Goal: Book appointment/travel/reservation

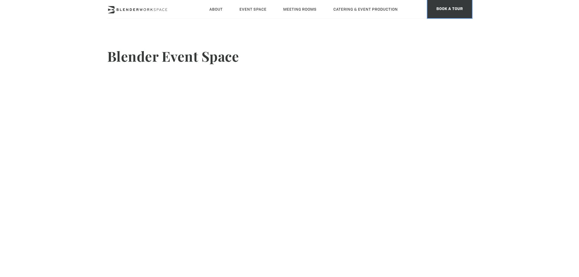
drag, startPoint x: 0, startPoint y: 0, endPoint x: 440, endPoint y: 12, distance: 440.2
click at [440, 12] on span "BOOK A TOUR" at bounding box center [449, 9] width 45 height 18
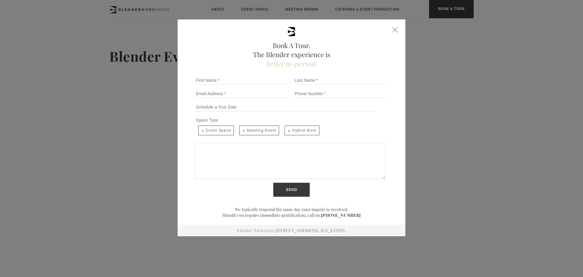
drag, startPoint x: 283, startPoint y: 80, endPoint x: 474, endPoint y: 66, distance: 190.9
click at [474, 66] on div "Book A Tour. The Blender experience is better in-person. Team Size 1 2 3 4 5 6 …" at bounding box center [291, 138] width 583 height 277
click at [389, 31] on div "Book A Tour. The Blender experience is better in-person. Team Size 1 2 3 4 5 6 …" at bounding box center [292, 127] width 228 height 217
click at [389, 30] on div "Book A Tour. The Blender experience is better in-person. Team Size 1 2 3 4 5 6 …" at bounding box center [292, 127] width 228 height 217
click at [393, 31] on div "Close form" at bounding box center [394, 29] width 5 height 5
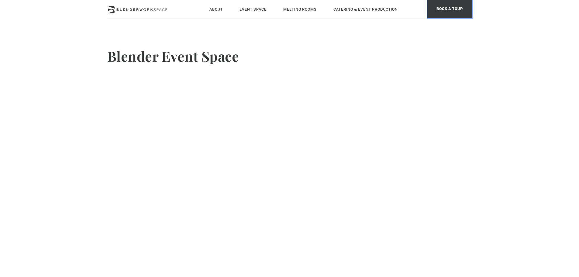
click at [467, 9] on span "BOOK A TOUR" at bounding box center [449, 9] width 45 height 18
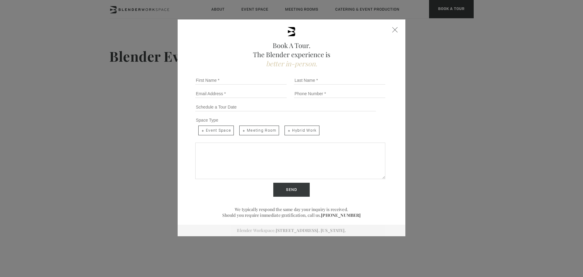
drag, startPoint x: 478, startPoint y: 48, endPoint x: 475, endPoint y: 47, distance: 3.1
click at [478, 48] on div "Book A Tour. The Blender experience is better in-person. Team Size 1 2 3 4 5 6 …" at bounding box center [291, 138] width 583 height 277
click at [387, 28] on div "Book A Tour. The Blender experience is better in-person." at bounding box center [291, 47] width 197 height 41
click at [393, 29] on div "Close form" at bounding box center [394, 29] width 5 height 5
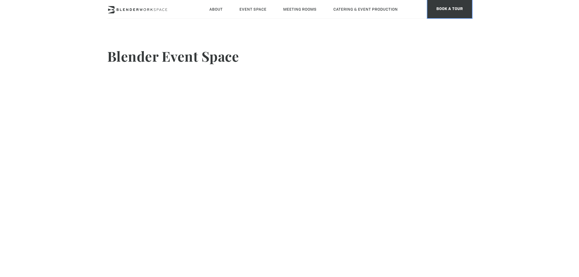
click at [446, 11] on span "BOOK A TOUR" at bounding box center [449, 9] width 45 height 18
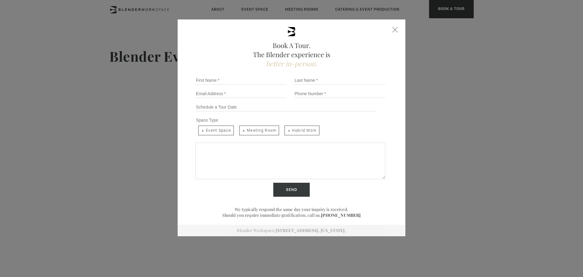
click at [405, 35] on div "Book A Tour. The Blender experience is better in-person. Team Size 1 2 3 4 5 6 …" at bounding box center [291, 138] width 583 height 277
click at [388, 29] on div "Book A Tour. The Blender experience is better in-person." at bounding box center [291, 47] width 197 height 41
click at [392, 31] on div "Close form" at bounding box center [394, 29] width 5 height 5
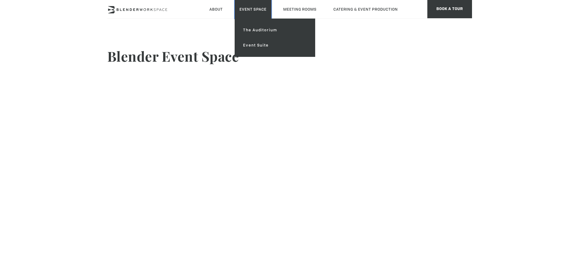
click at [244, 12] on link "Event Space" at bounding box center [252, 9] width 37 height 19
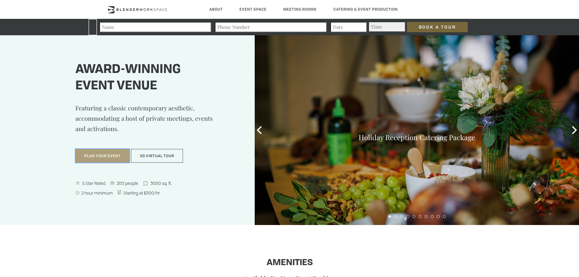
click at [107, 157] on button "Plan Your Event" at bounding box center [102, 156] width 54 height 14
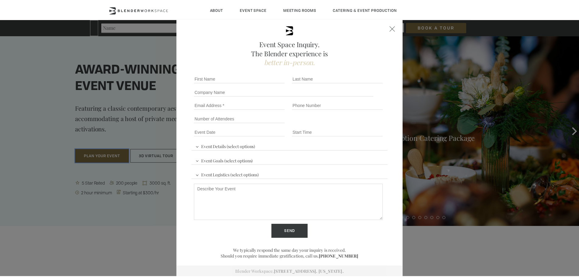
scroll to position [3, 0]
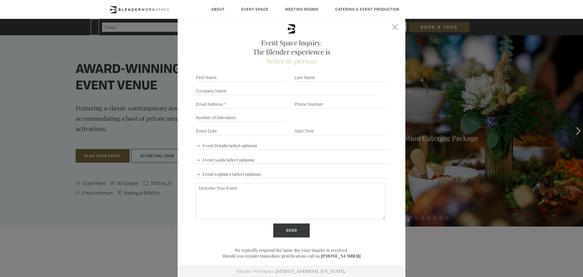
click at [419, 179] on div "Event Space Inquiry. The Blender experience is better in-person. Event Details …" at bounding box center [291, 138] width 583 height 277
click at [389, 25] on div "Event Space Inquiry. The Blender experience is better in-person. Event Details …" at bounding box center [292, 147] width 228 height 260
click at [392, 26] on span at bounding box center [394, 26] width 5 height 5
